Goal: Find specific page/section: Find specific page/section

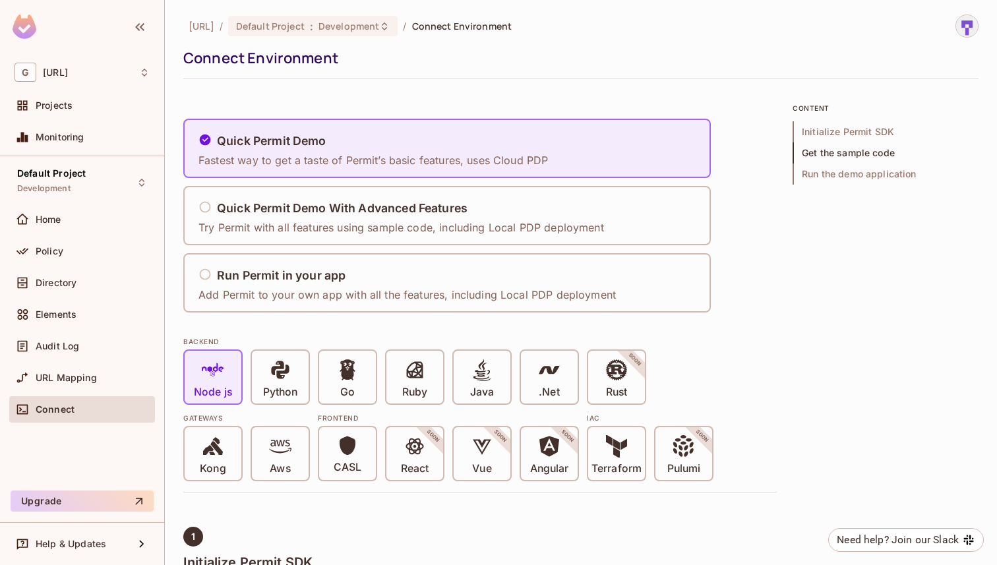
scroll to position [1605, 0]
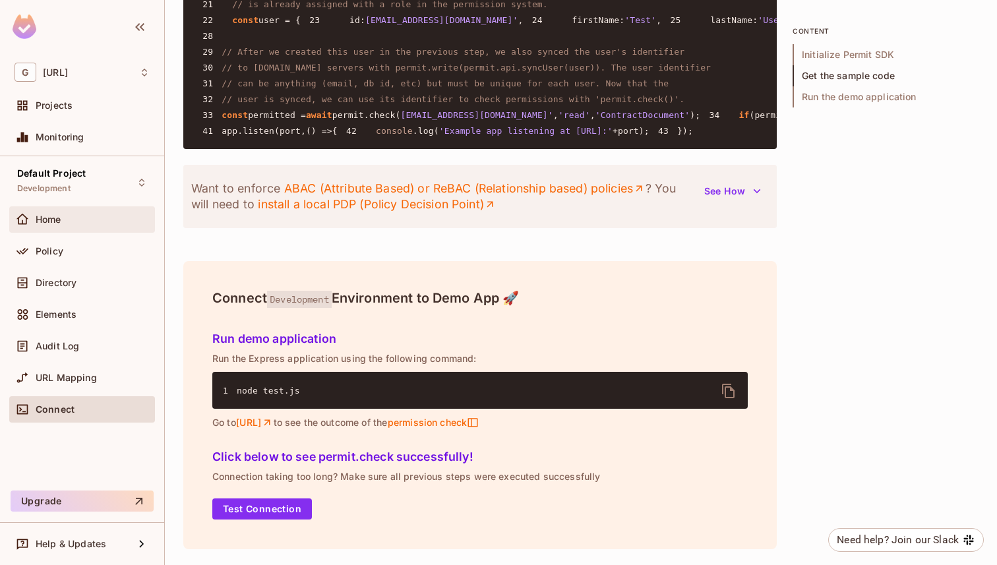
click at [57, 223] on span "Home" at bounding box center [49, 219] width 26 height 11
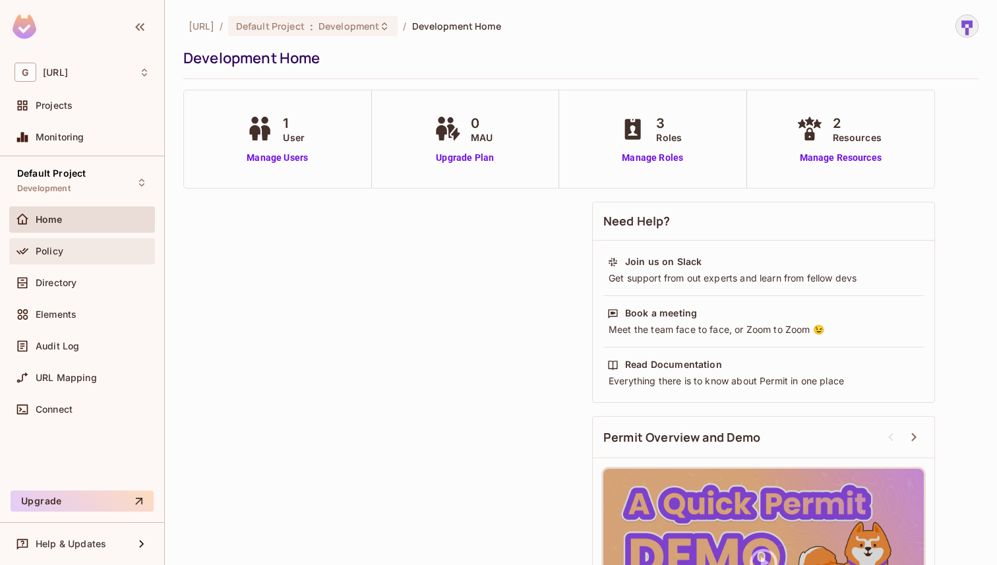
click at [63, 251] on div "Policy" at bounding box center [93, 251] width 114 height 11
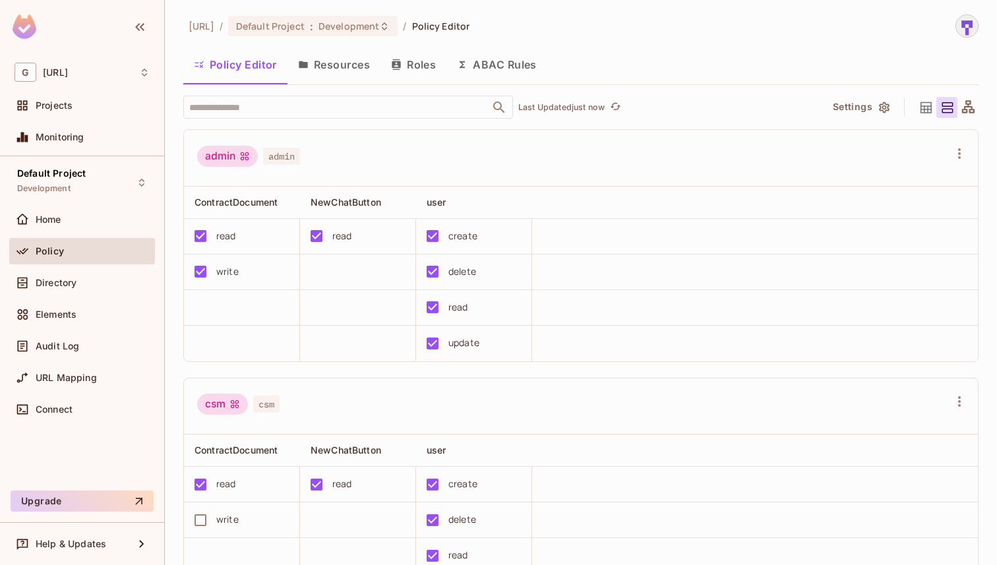
click at [339, 57] on button "Resources" at bounding box center [333, 64] width 93 height 33
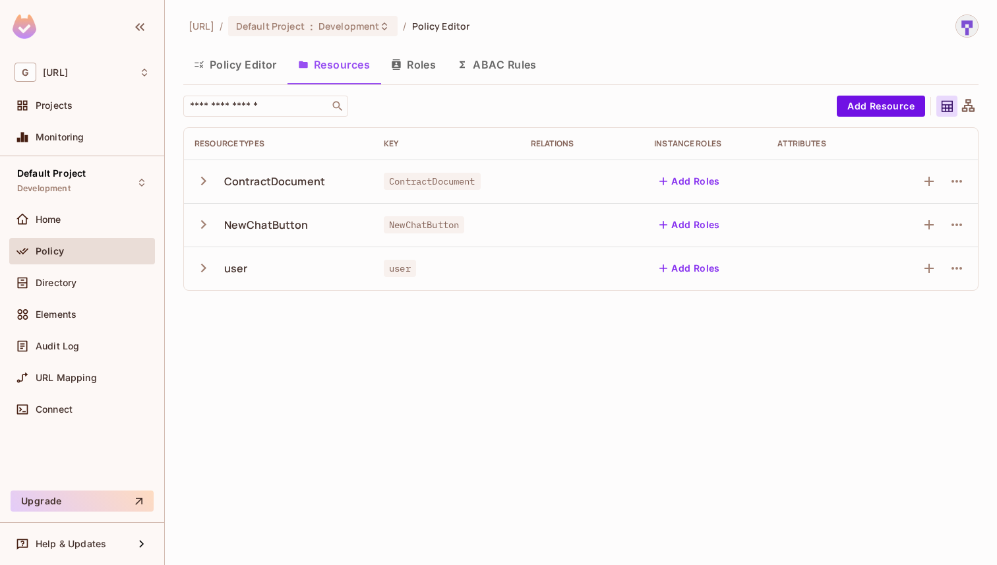
click at [426, 74] on button "Roles" at bounding box center [413, 64] width 66 height 33
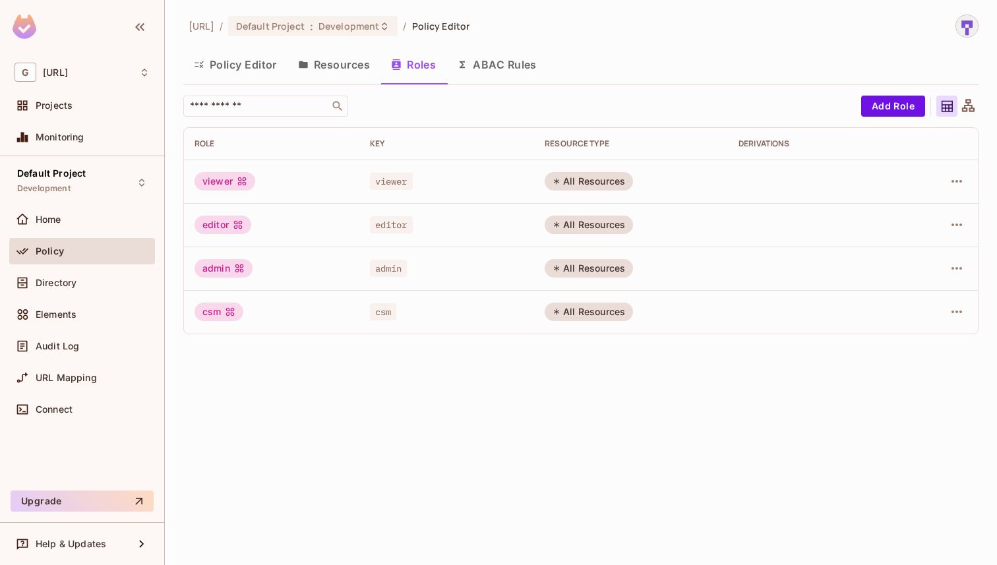
click at [267, 62] on button "Policy Editor" at bounding box center [235, 64] width 104 height 33
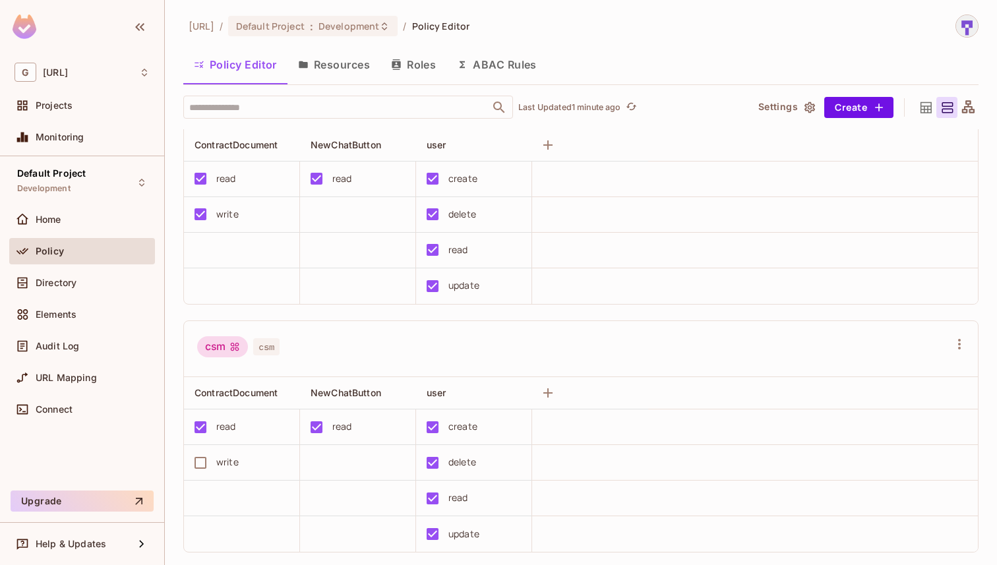
scroll to position [48, 0]
